Goal: Find contact information: Find contact information

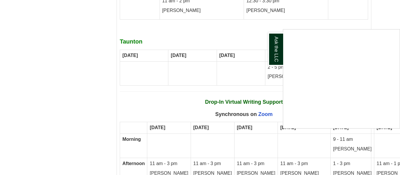
scroll to position [3432, 0]
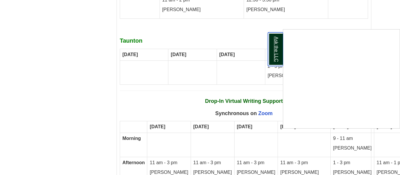
click at [277, 44] on link "Ask the LLC" at bounding box center [275, 49] width 15 height 34
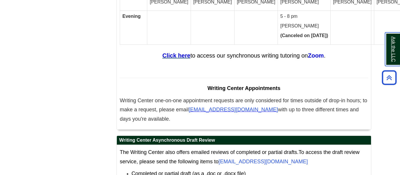
scroll to position [3601, 0]
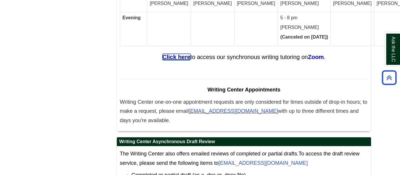
click at [175, 54] on strong "Click here" at bounding box center [176, 57] width 28 height 6
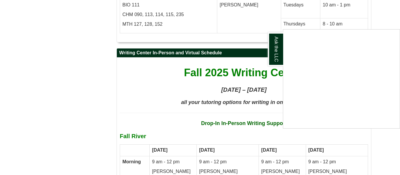
scroll to position [3024, 0]
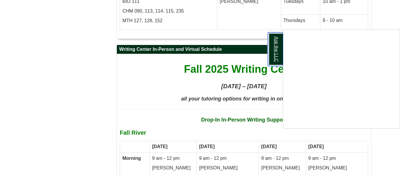
click at [275, 55] on link "Ask the LLC" at bounding box center [275, 49] width 15 height 34
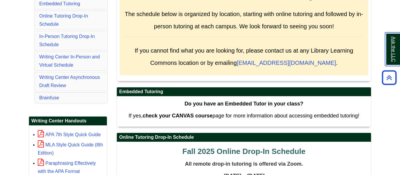
scroll to position [139, 0]
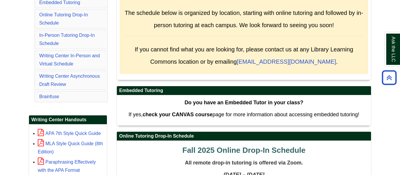
click at [89, 21] on li "Online Tutoring Drop-In Schedule" at bounding box center [71, 18] width 73 height 19
click at [76, 15] on link "Online Tutoring Drop-In Schedule" at bounding box center [63, 18] width 49 height 13
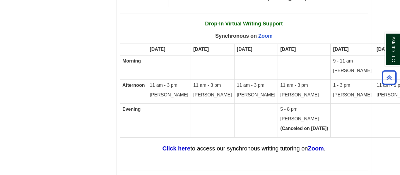
scroll to position [3510, 0]
click at [169, 103] on td at bounding box center [169, 120] width 44 height 34
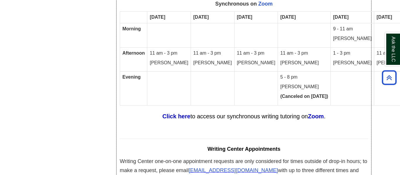
scroll to position [3542, 0]
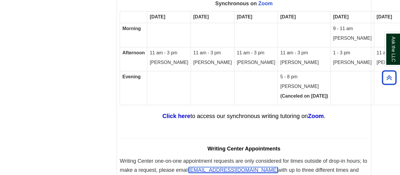
click at [216, 167] on span "[EMAIL_ADDRESS][DOMAIN_NAME]" at bounding box center [232, 170] width 89 height 6
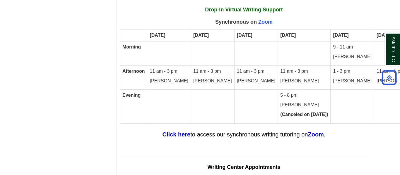
scroll to position [3523, 0]
